Goal: Check status: Check status

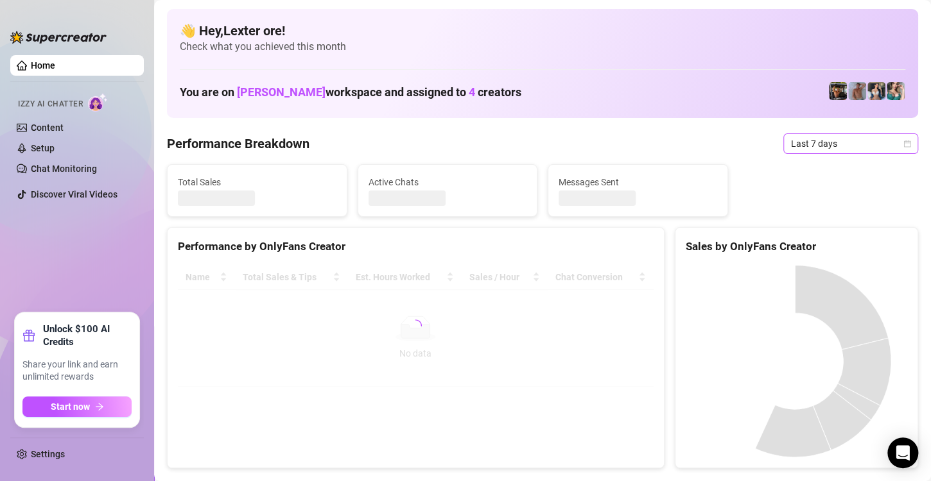
click at [903, 146] on icon "calendar" at bounding box center [907, 144] width 8 height 8
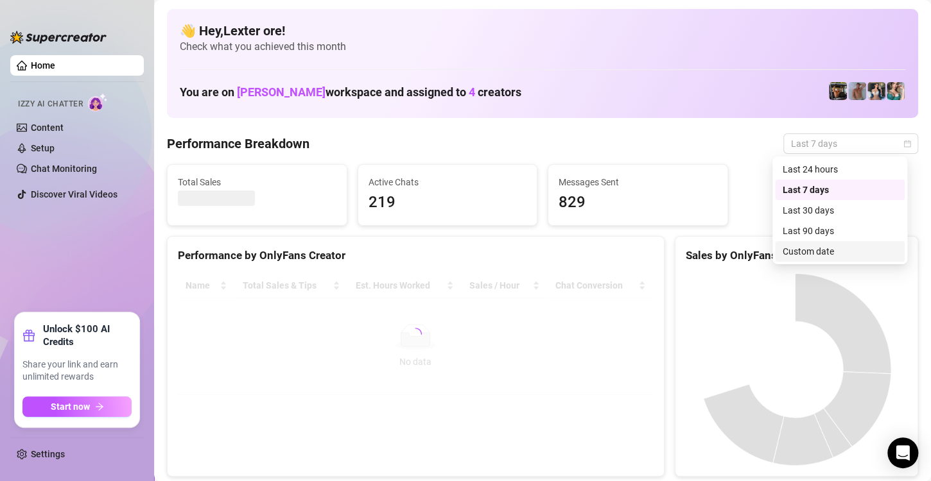
click at [825, 252] on div "Custom date" at bounding box center [839, 252] width 114 height 14
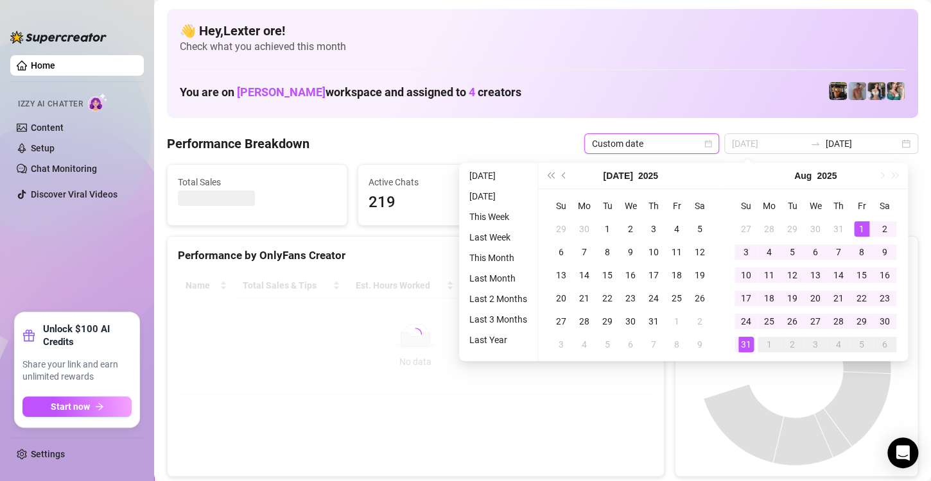
type input "[DATE]"
click at [856, 229] on div "1" at bounding box center [861, 228] width 15 height 15
type input "[DATE]"
click at [742, 340] on div "31" at bounding box center [745, 344] width 15 height 15
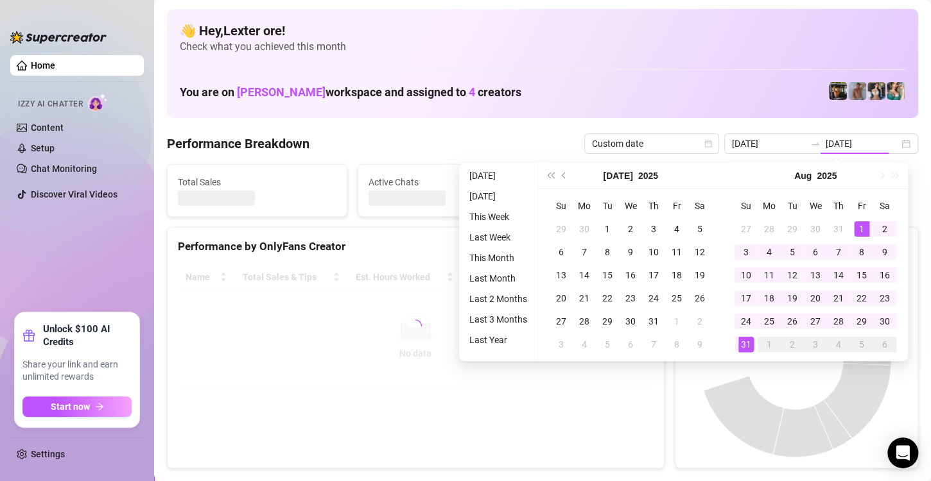
type input "[DATE]"
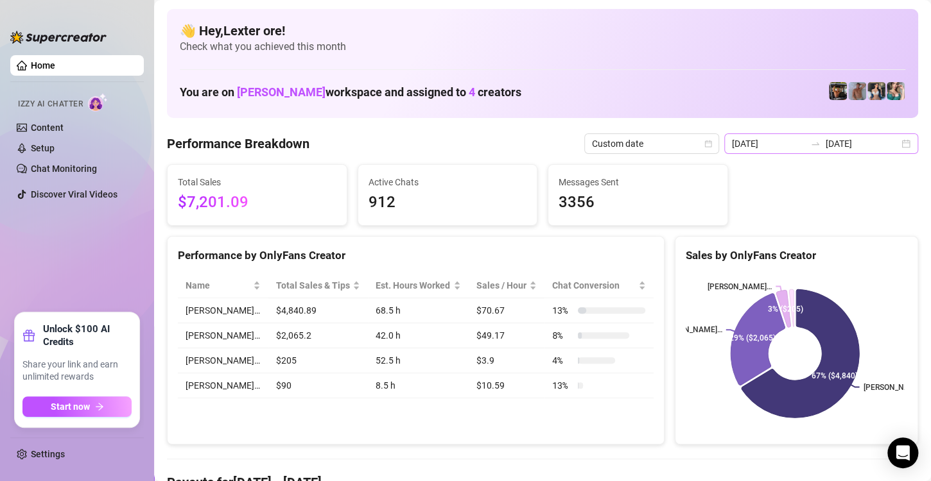
click at [903, 141] on div "[DATE] [DATE]" at bounding box center [821, 144] width 194 height 21
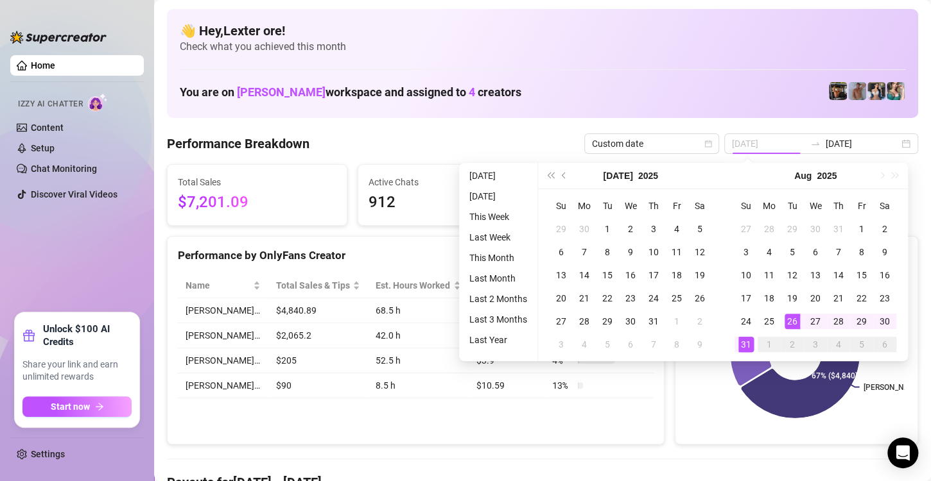
click at [748, 345] on div "31" at bounding box center [745, 344] width 15 height 15
type input "[DATE]"
click at [748, 345] on div "31" at bounding box center [745, 344] width 15 height 15
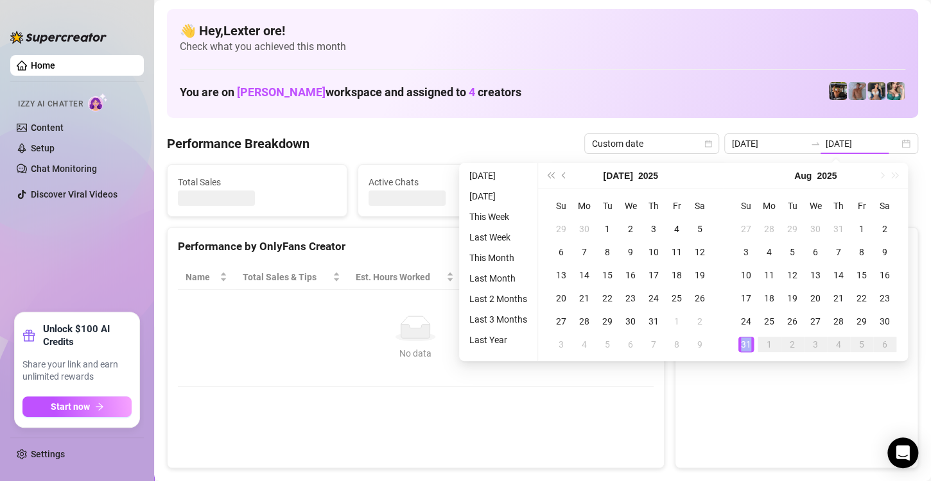
type input "[DATE]"
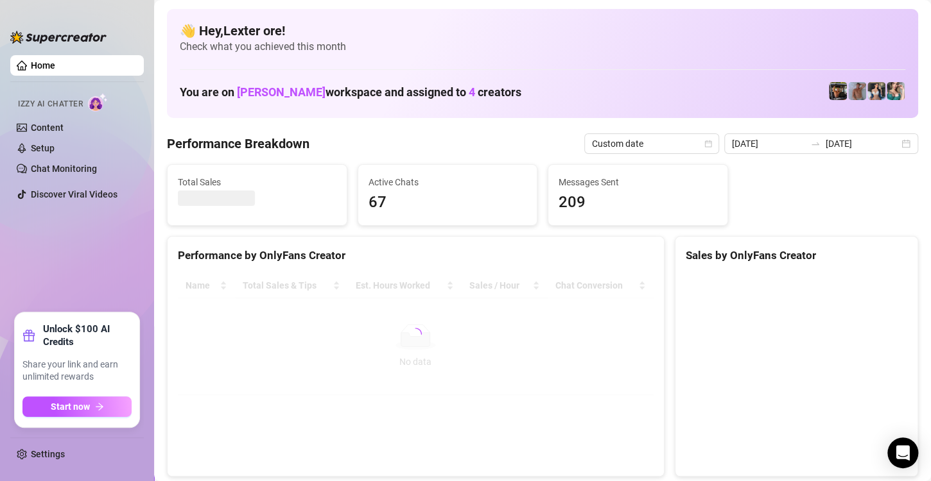
click at [260, 198] on div at bounding box center [257, 198] width 159 height 15
click at [362, 247] on div "Performance by OnlyFans Creator" at bounding box center [416, 255] width 476 height 17
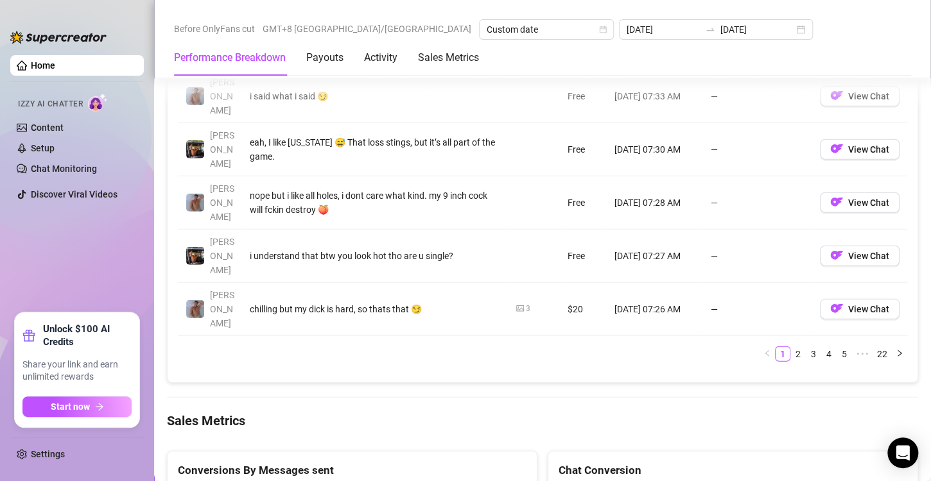
scroll to position [1797, 0]
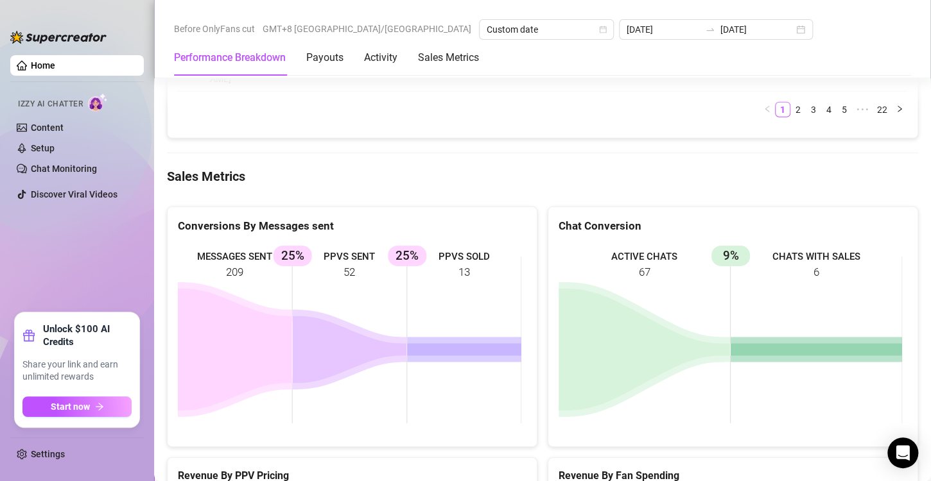
drag, startPoint x: 469, startPoint y: 126, endPoint x: 458, endPoint y: 126, distance: 10.3
click at [458, 244] on rect at bounding box center [349, 340] width 343 height 193
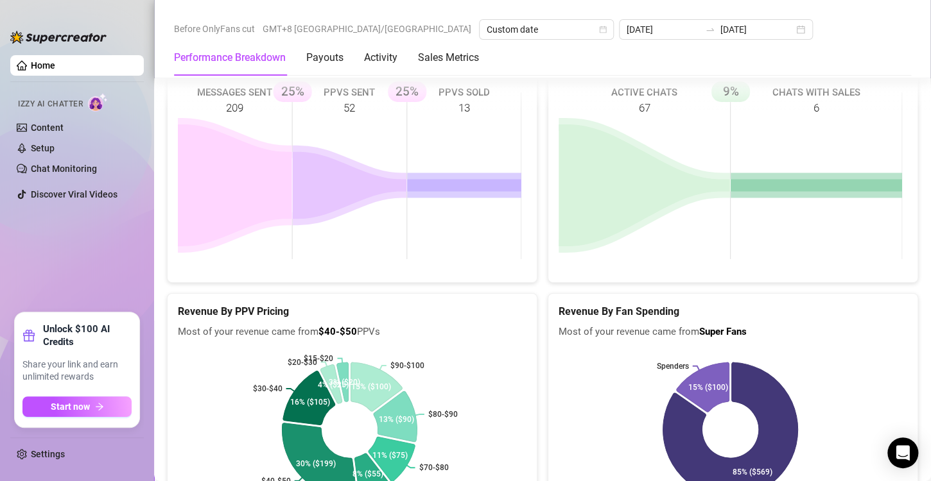
scroll to position [2118, 0]
